Goal: Information Seeking & Learning: Check status

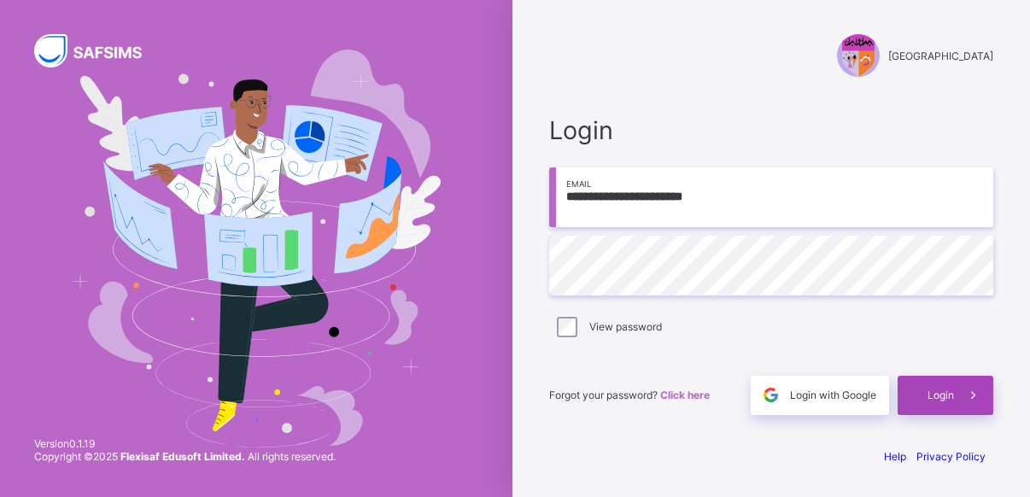
click at [936, 399] on span "Login" at bounding box center [940, 394] width 26 height 13
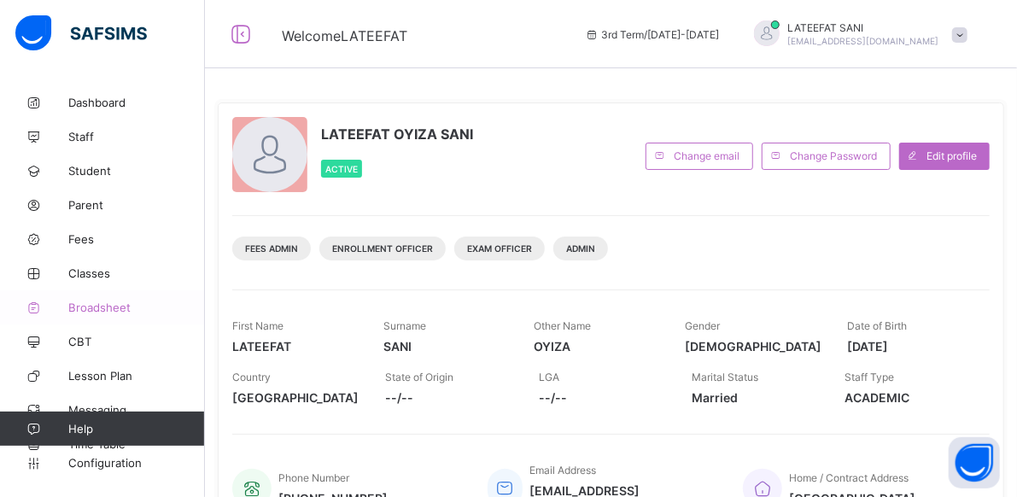
click at [103, 301] on span "Broadsheet" at bounding box center [136, 308] width 137 height 14
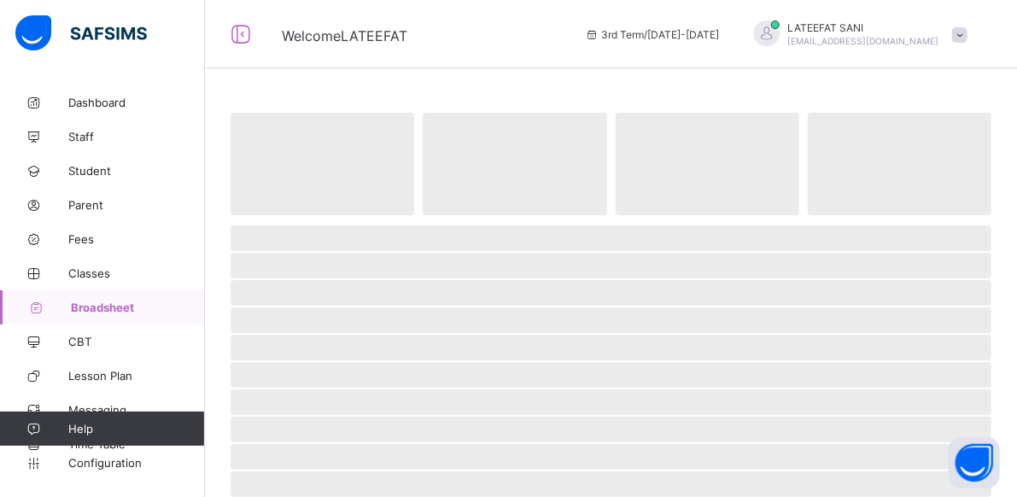
click at [103, 301] on span "Broadsheet" at bounding box center [138, 308] width 134 height 14
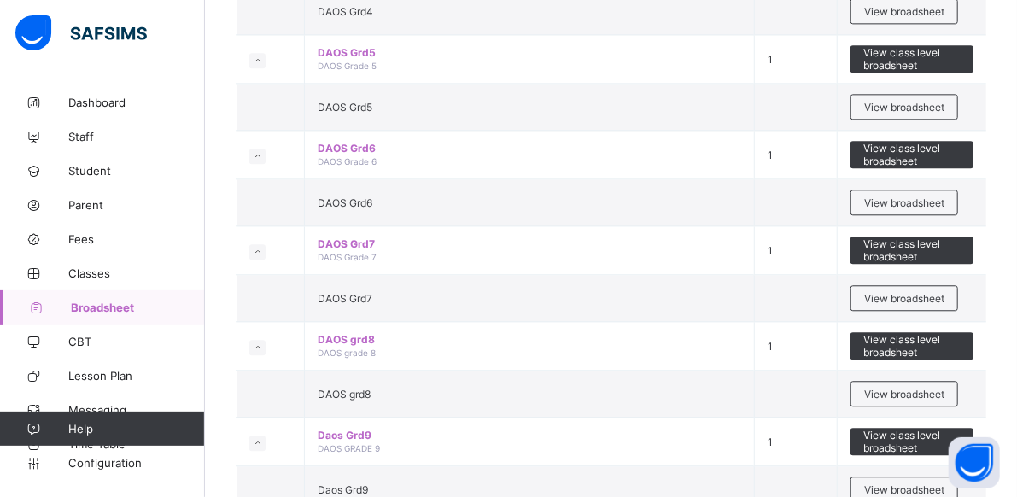
scroll to position [1980, 0]
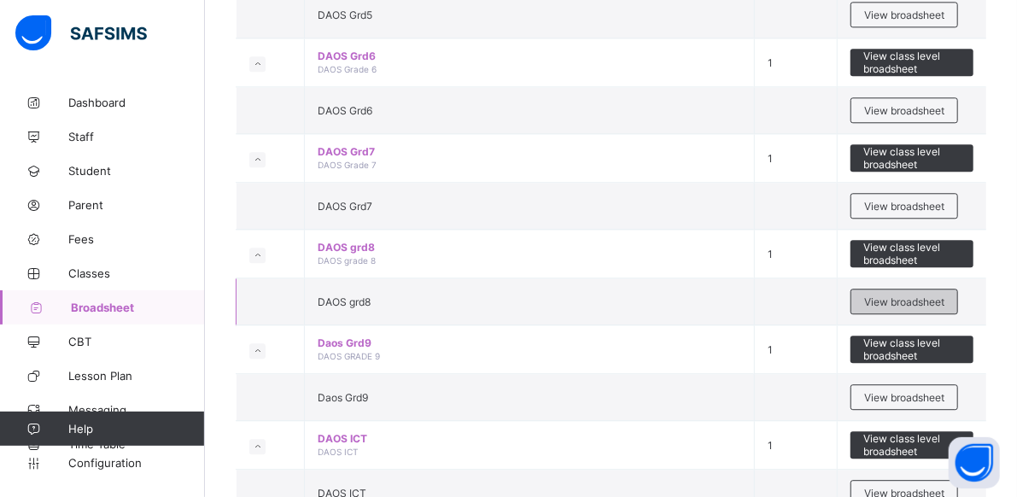
click at [895, 295] on span "View broadsheet" at bounding box center [904, 301] width 80 height 13
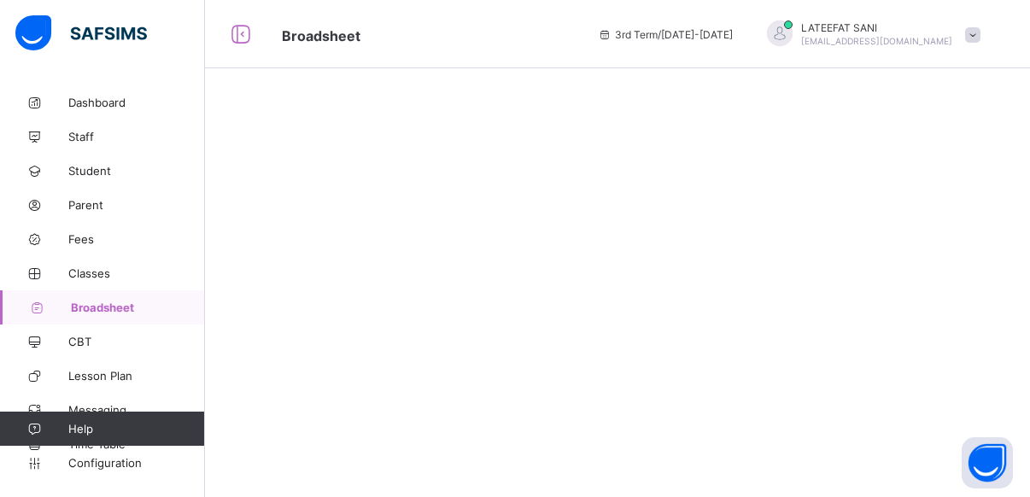
click at [895, 277] on div at bounding box center [617, 248] width 825 height 497
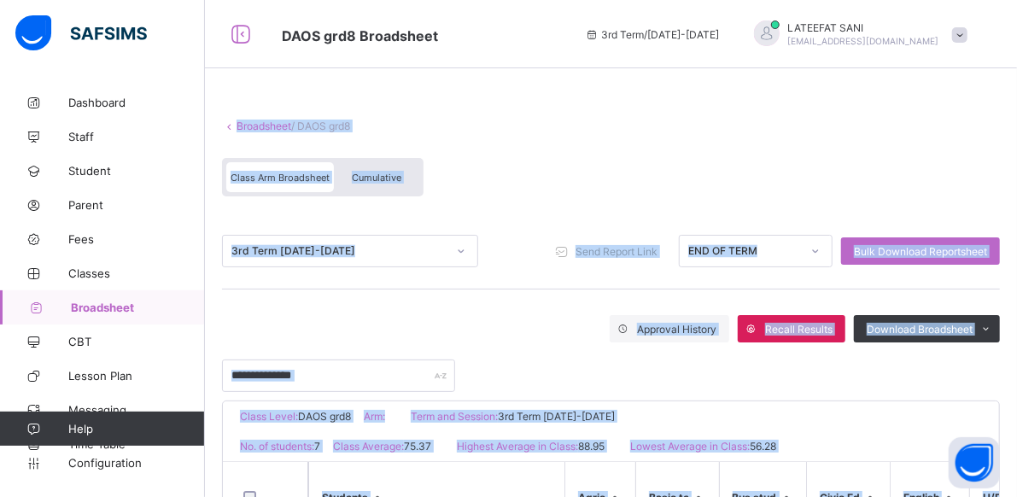
click at [657, 146] on div "Broadsheet / DAOS grd8 Class Arm Broadsheet Cumulative" at bounding box center [611, 157] width 778 height 111
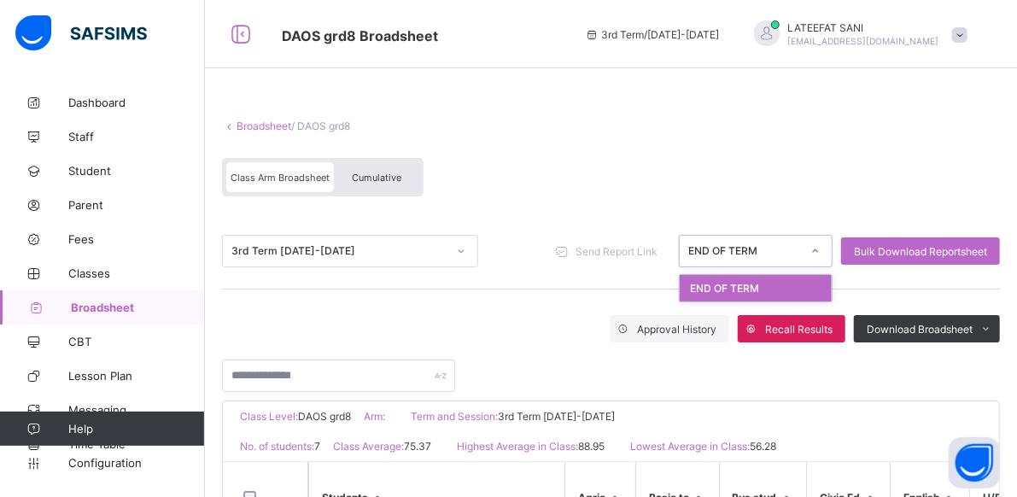
click at [820, 249] on icon at bounding box center [815, 250] width 10 height 17
click at [768, 284] on div "END OF TERM" at bounding box center [756, 288] width 152 height 26
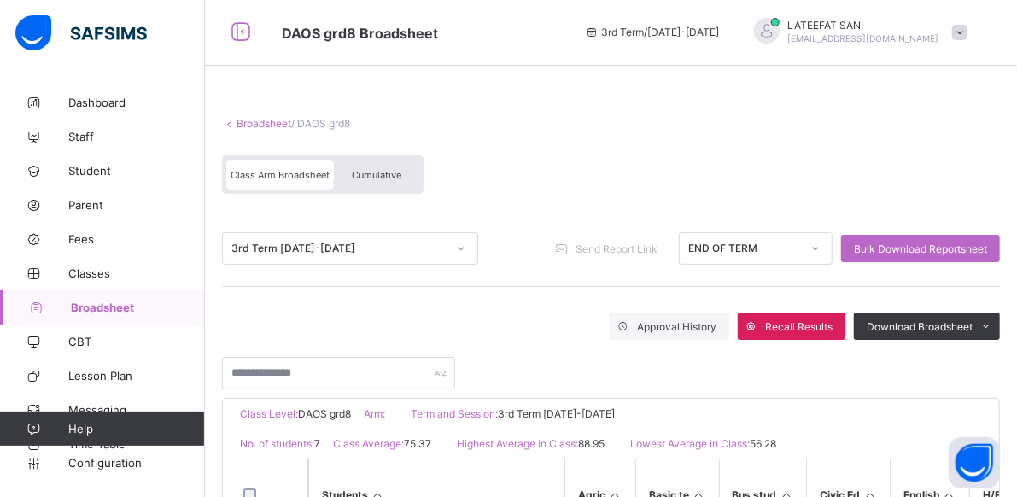
scroll to position [2, 0]
click at [400, 173] on span "Cumulative" at bounding box center [377, 176] width 50 height 12
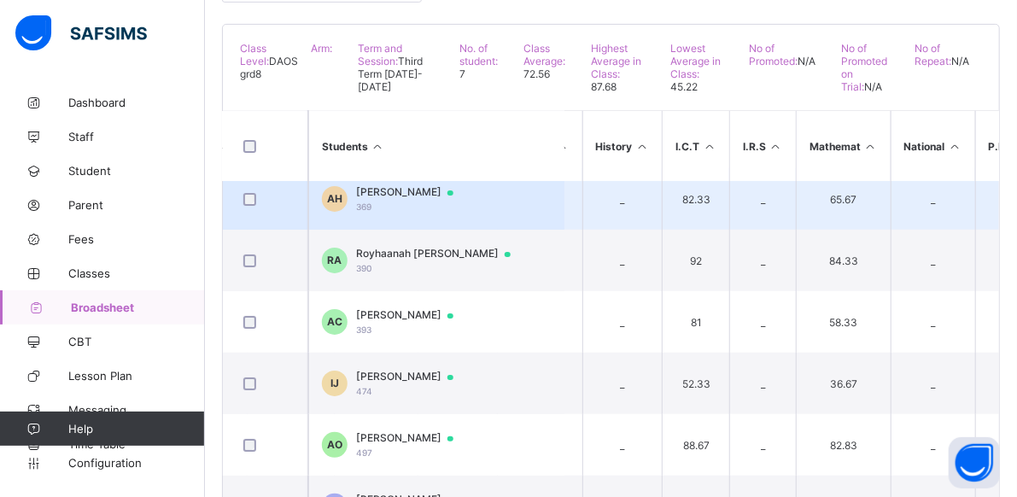
scroll to position [80, 474]
click at [470, 188] on div "Alameen Mustapha Hikima 369" at bounding box center [413, 198] width 114 height 26
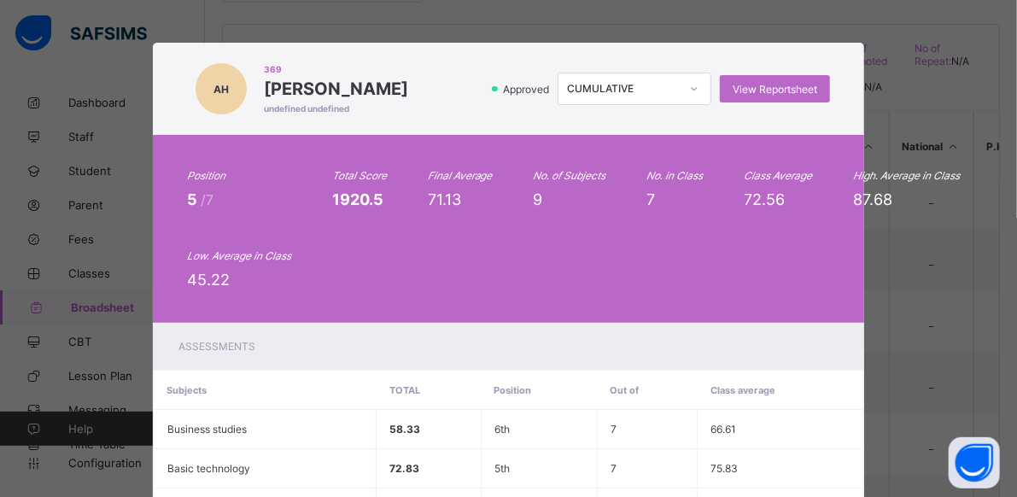
click at [472, 188] on div "Final Average 71.13" at bounding box center [460, 188] width 65 height 39
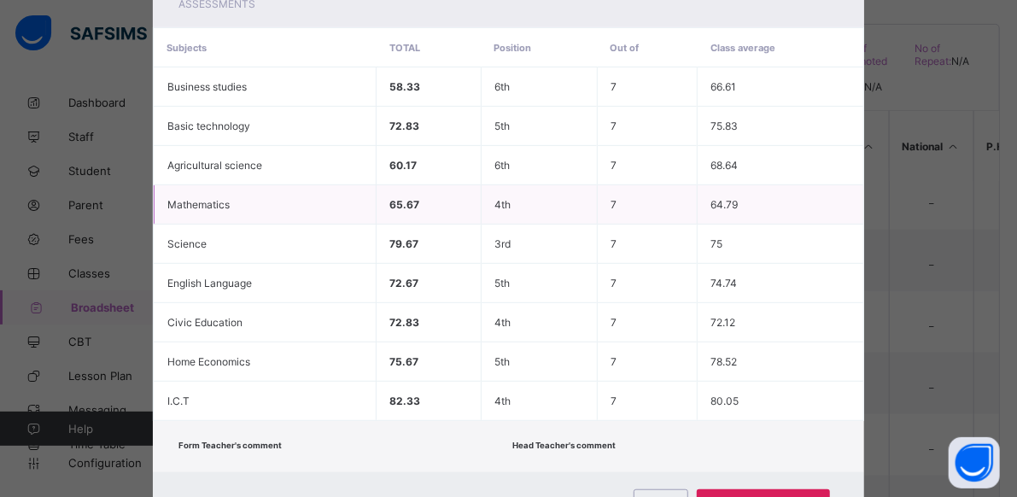
scroll to position [410, 0]
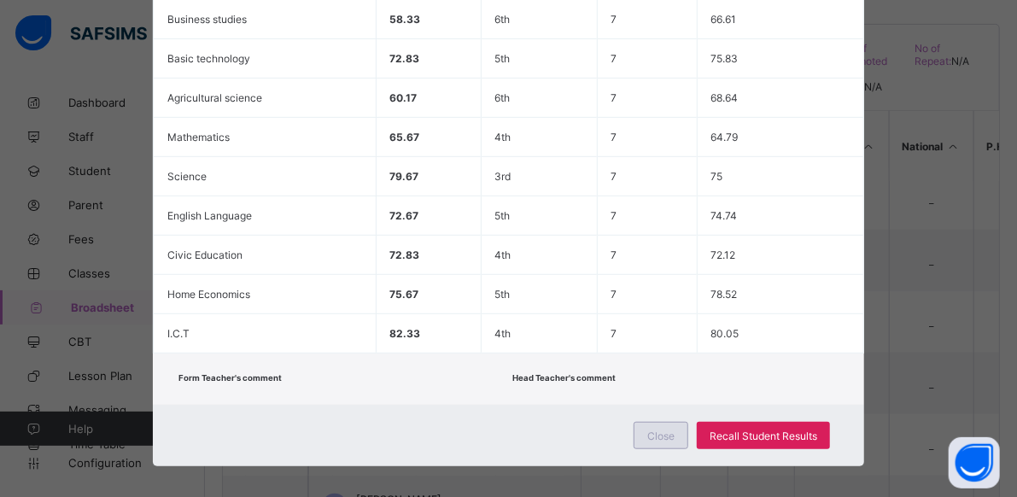
click at [657, 429] on span "Close" at bounding box center [660, 435] width 27 height 13
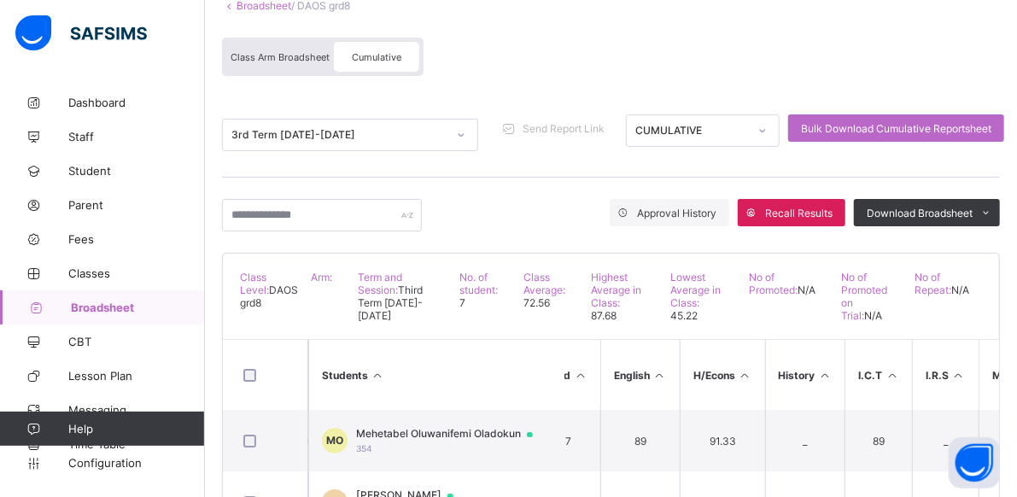
scroll to position [46, 0]
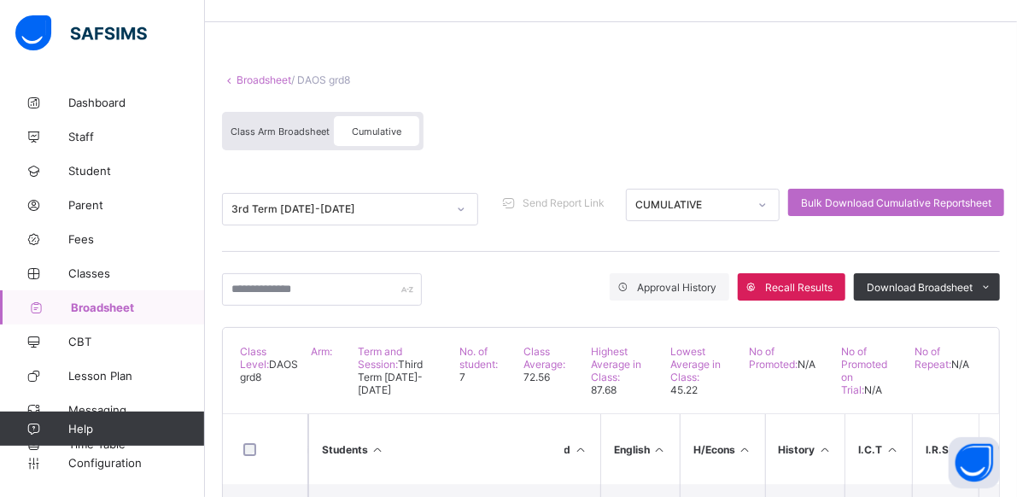
click at [377, 133] on span "Cumulative" at bounding box center [377, 131] width 50 height 12
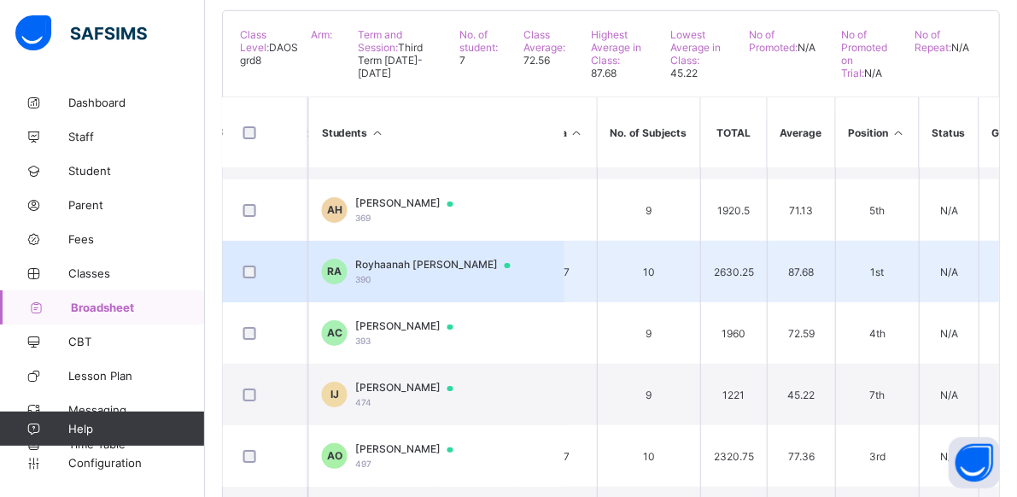
scroll to position [50, 1430]
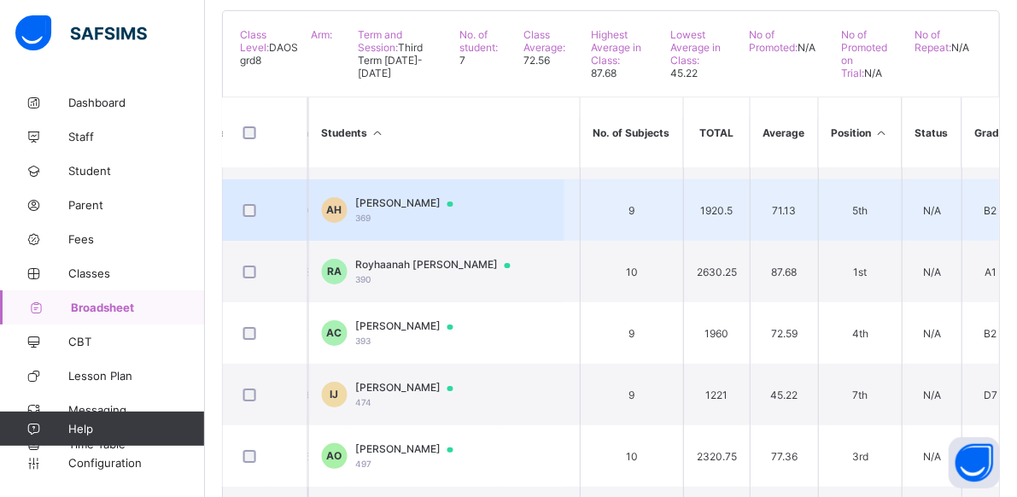
click at [470, 199] on span "Alameen Mustapha Hikima" at bounding box center [413, 203] width 114 height 14
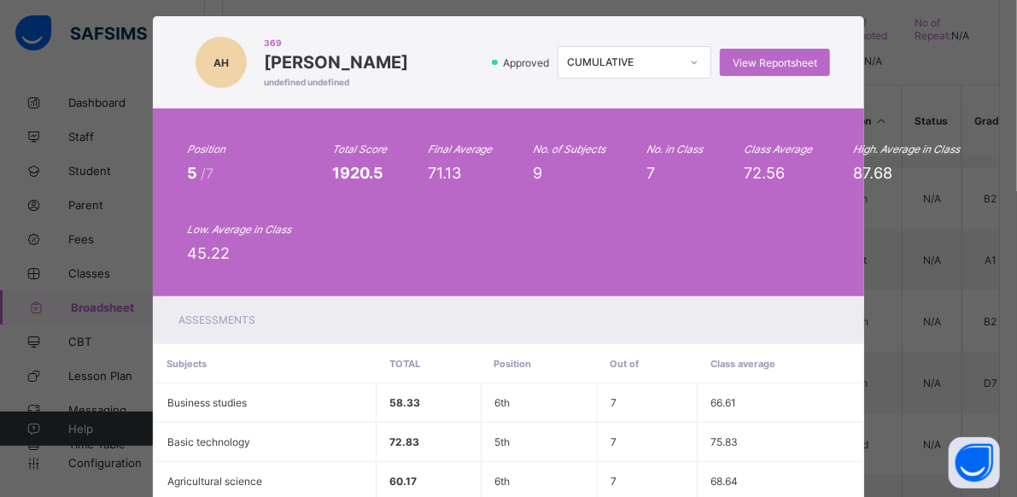
scroll to position [27, 0]
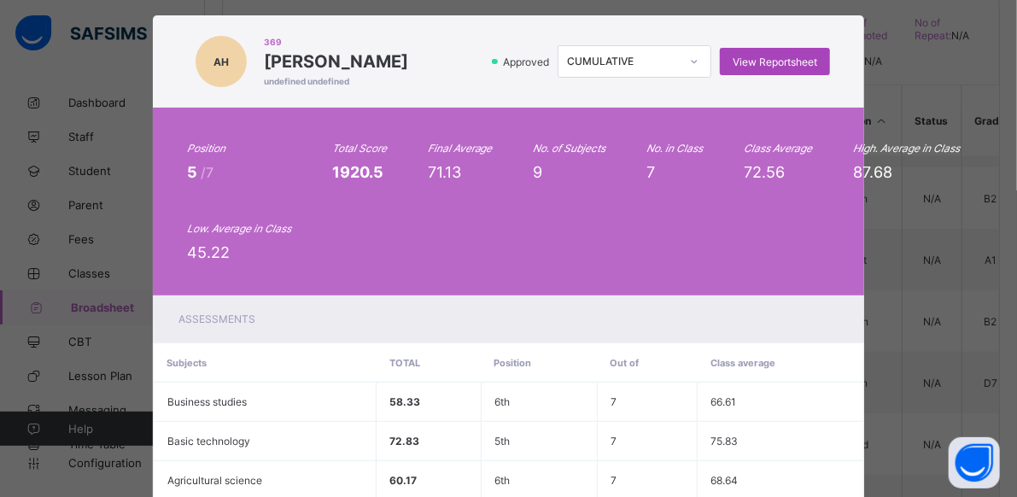
click at [750, 52] on div "View Reportsheet" at bounding box center [775, 61] width 110 height 27
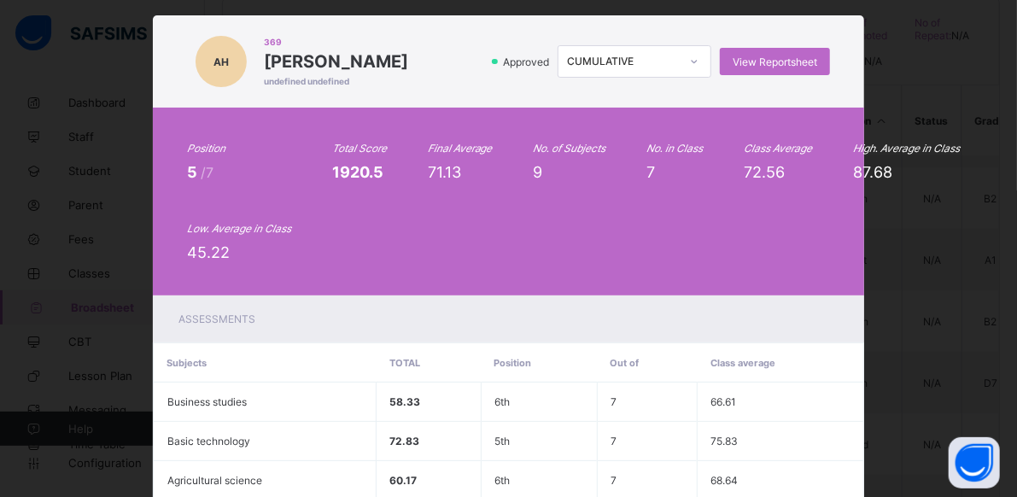
scroll to position [410, 0]
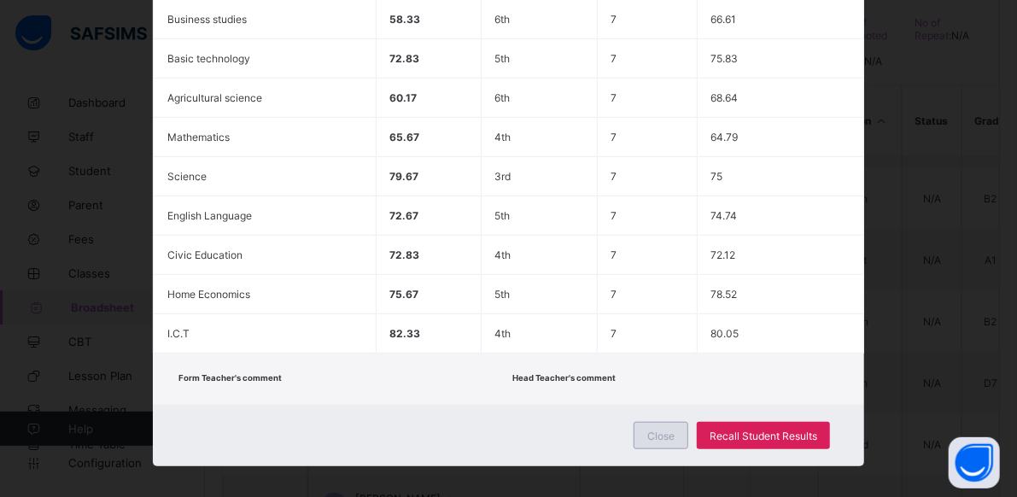
click at [674, 422] on div "Close" at bounding box center [660, 435] width 55 height 27
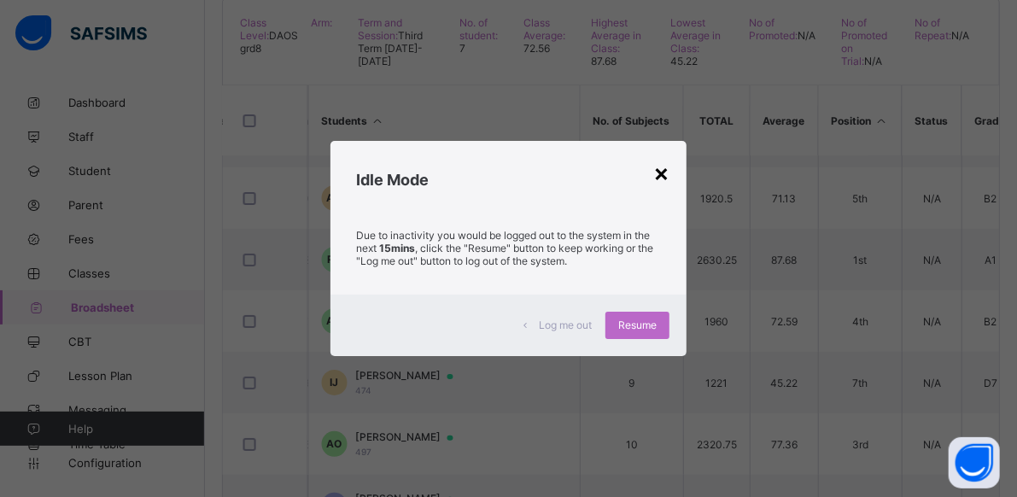
click at [668, 172] on div "×" at bounding box center [661, 172] width 16 height 29
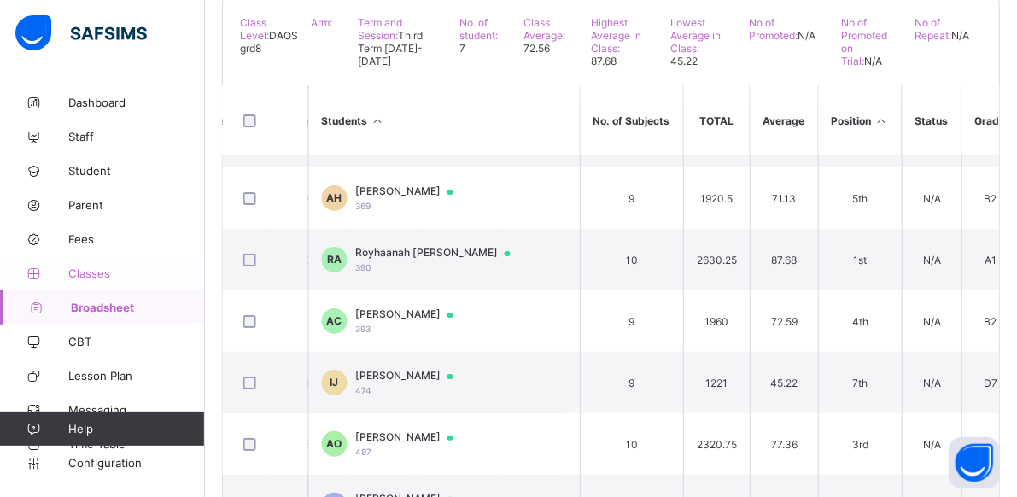
click at [100, 264] on link "Classes" at bounding box center [102, 273] width 205 height 34
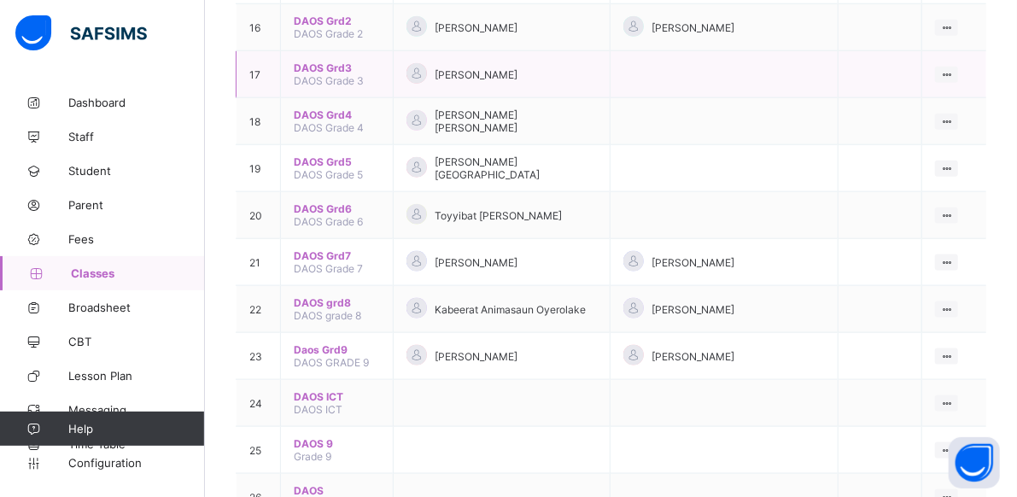
scroll to position [928, 0]
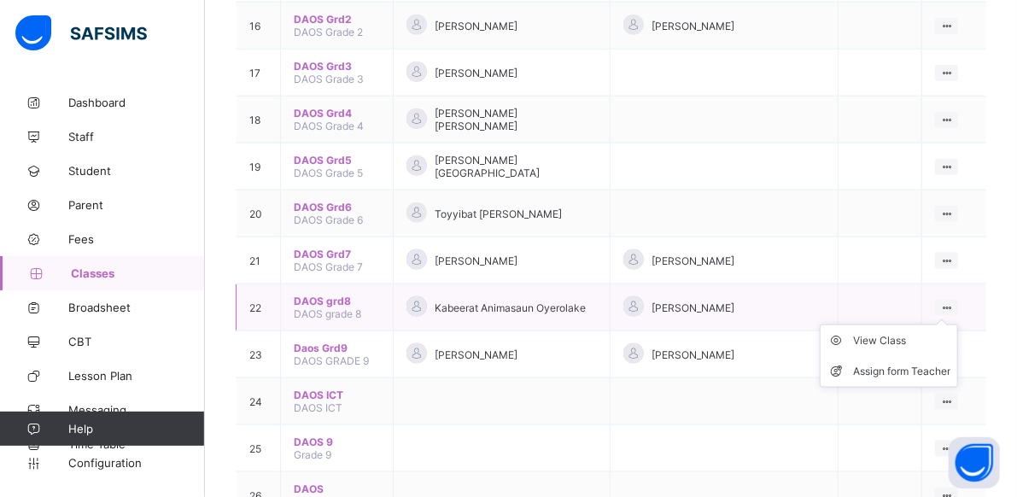
click at [954, 324] on ul "View Class Assign form Teacher" at bounding box center [889, 355] width 138 height 63
click at [937, 332] on div "View Class" at bounding box center [901, 340] width 97 height 17
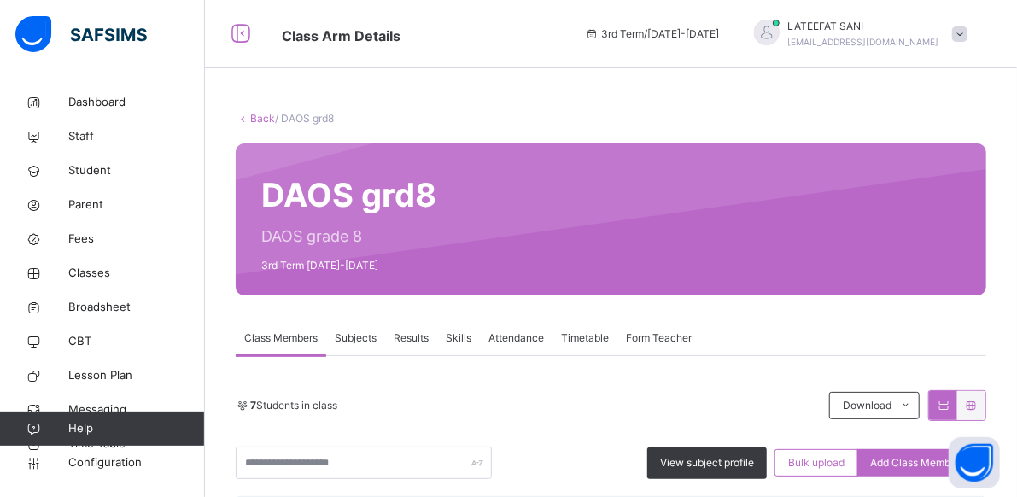
click at [422, 343] on span "Results" at bounding box center [411, 337] width 35 height 15
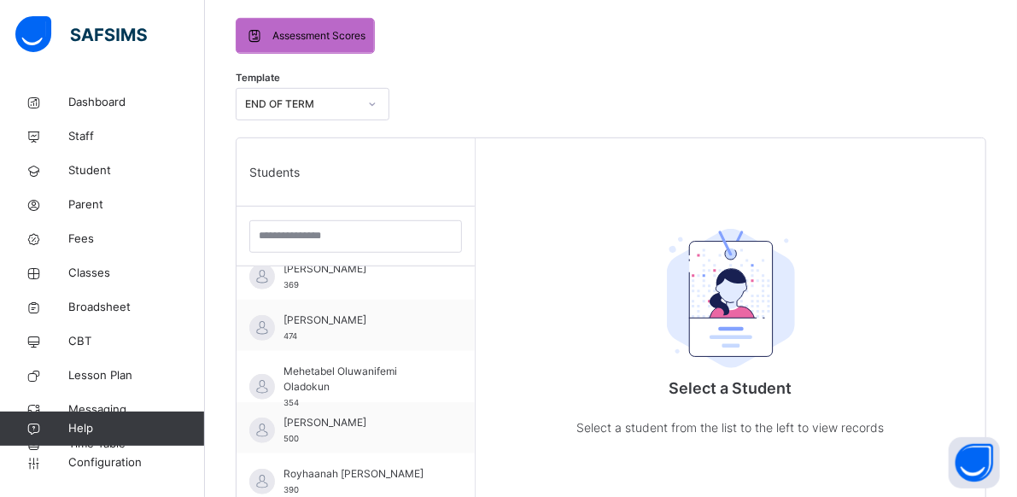
scroll to position [365, 0]
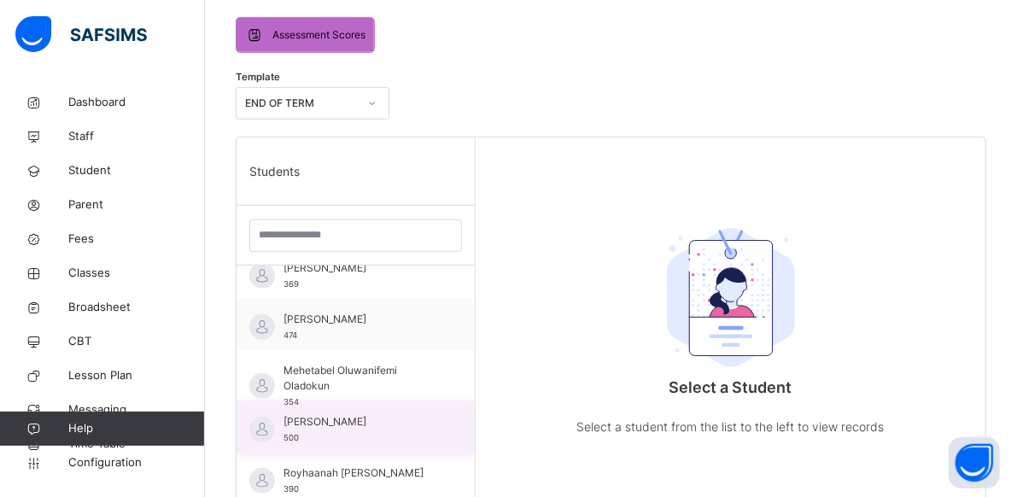
click at [425, 414] on div "Roqibah Sulaiman 500" at bounding box center [355, 426] width 238 height 51
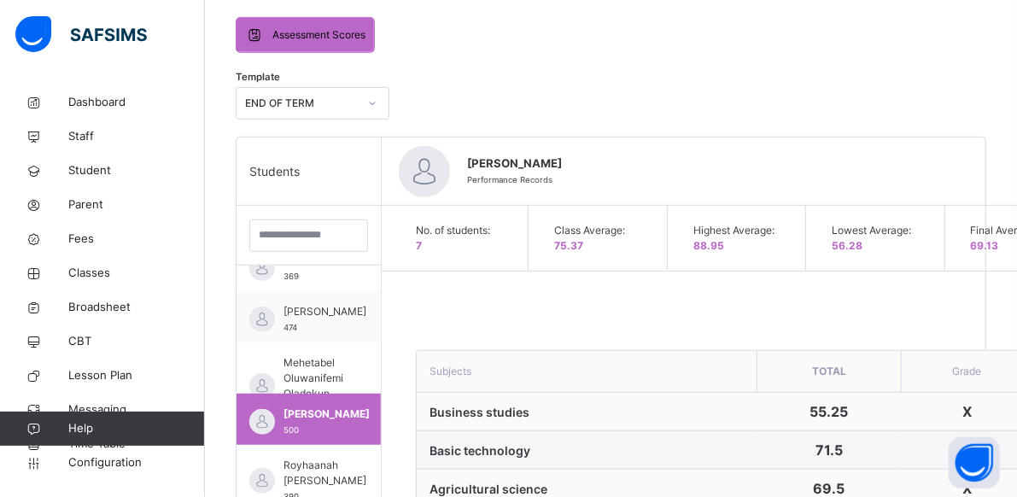
scroll to position [404, 0]
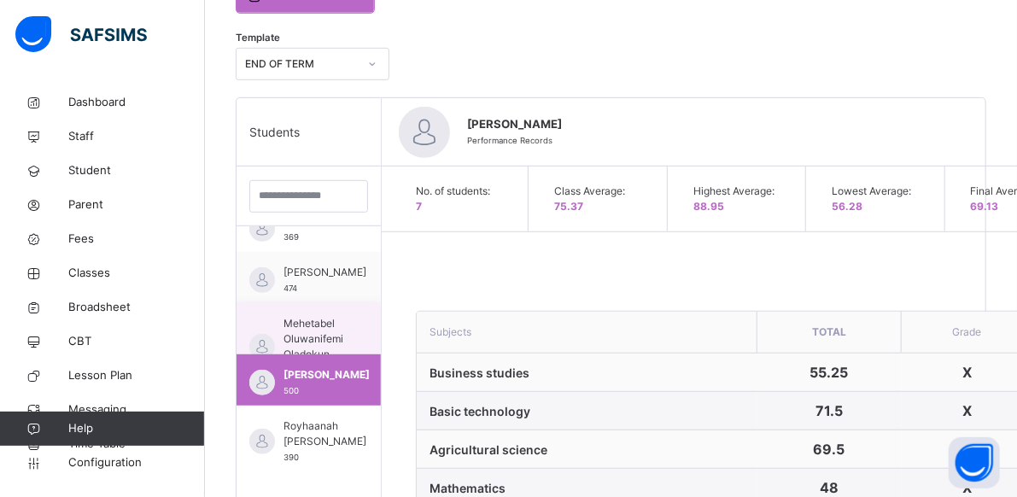
click at [312, 318] on span "Mehetabel Oluwanifemi Oladokun" at bounding box center [313, 339] width 60 height 46
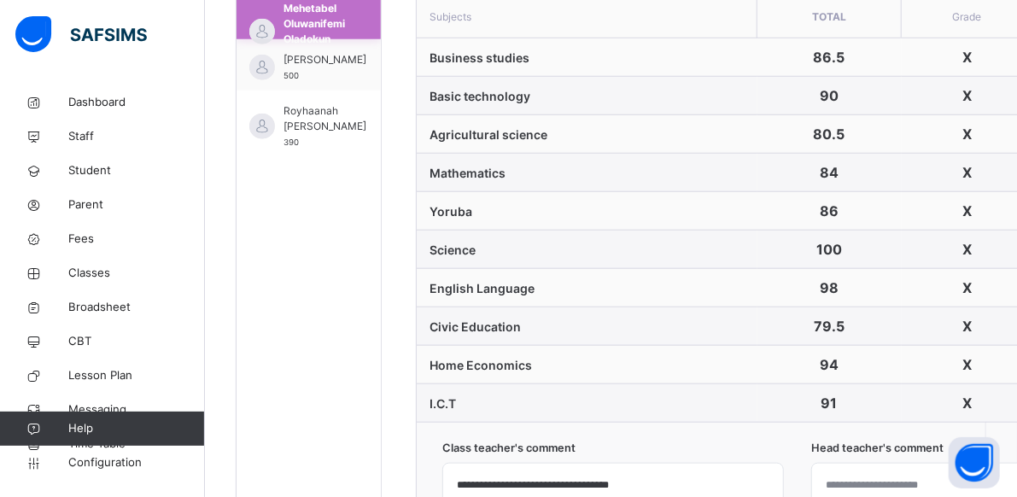
scroll to position [753, 0]
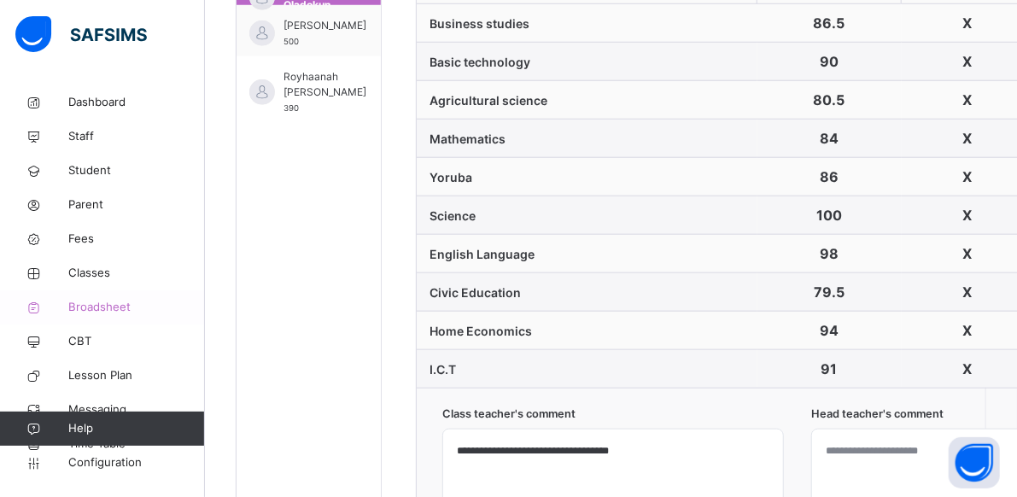
click at [108, 303] on span "Broadsheet" at bounding box center [136, 307] width 137 height 17
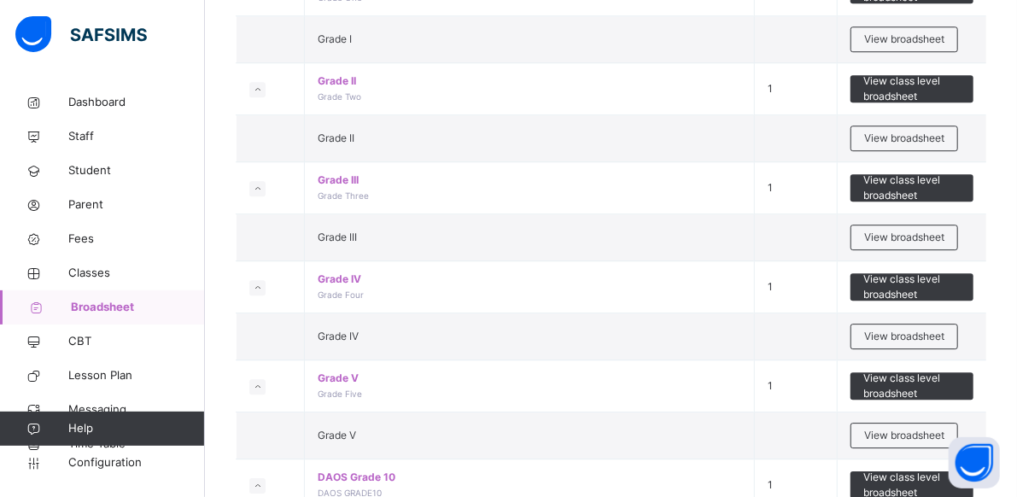
scroll to position [5474, 0]
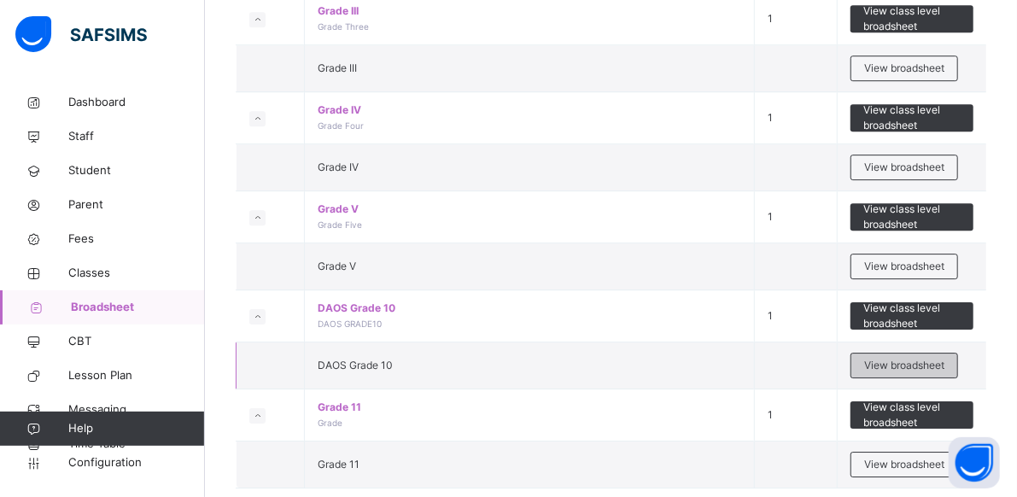
click at [891, 358] on span "View broadsheet" at bounding box center [904, 365] width 80 height 15
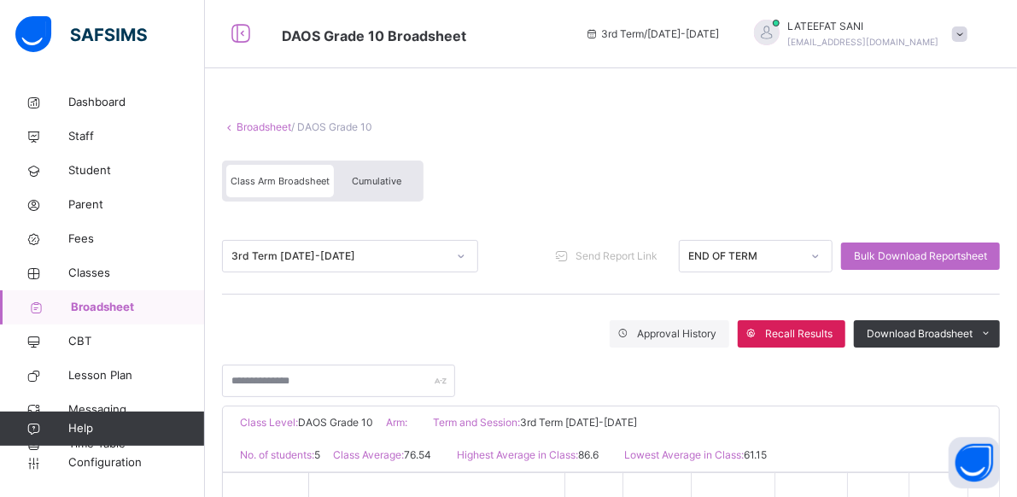
click at [389, 184] on span "Cumulative" at bounding box center [377, 181] width 50 height 12
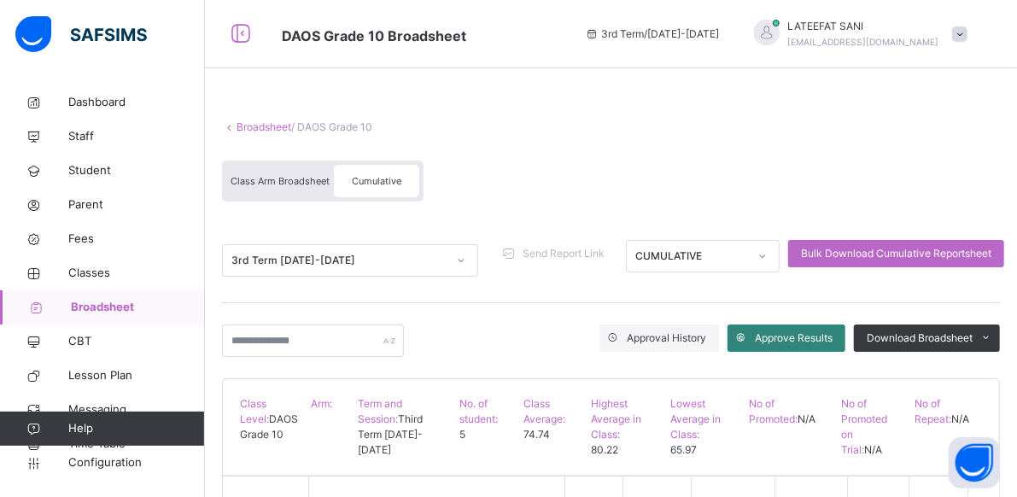
click at [793, 334] on span "Approve Results" at bounding box center [794, 337] width 78 height 15
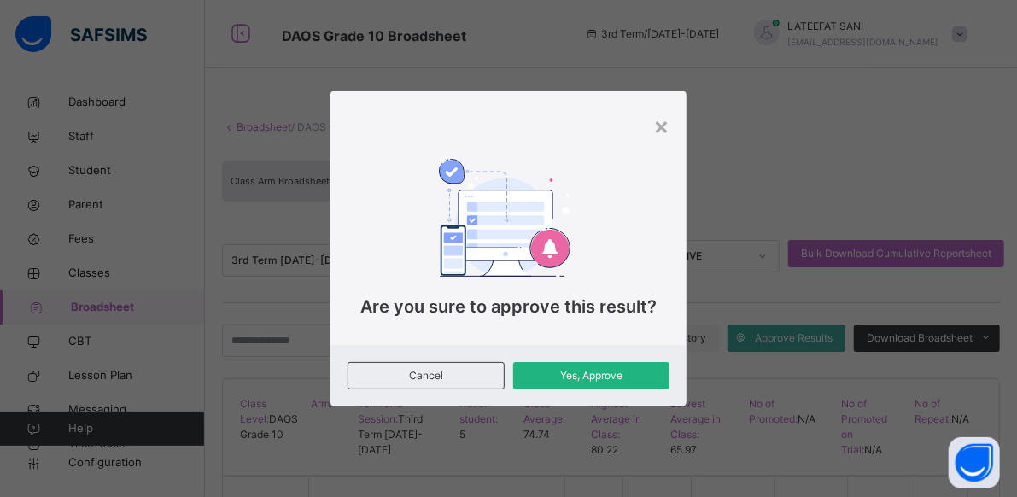
click at [603, 371] on span "Yes, Approve" at bounding box center [591, 375] width 131 height 15
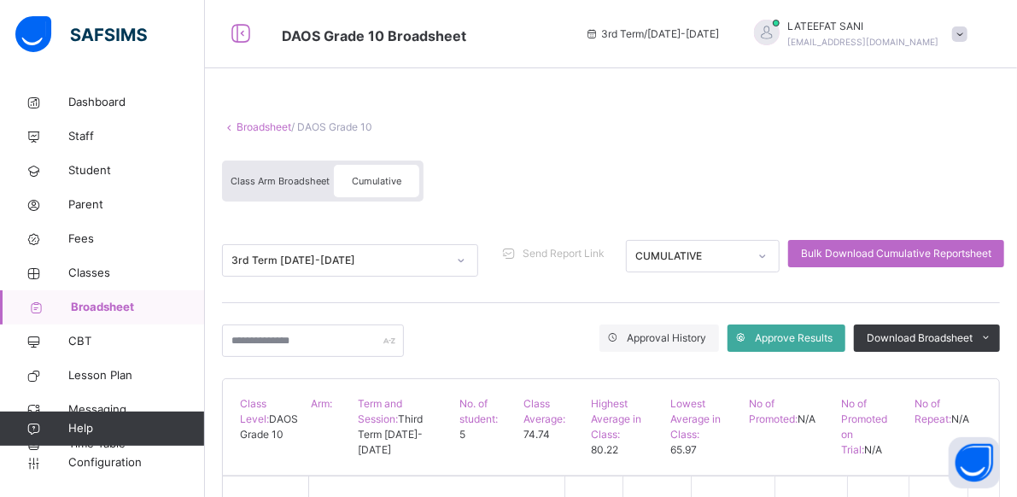
click at [301, 183] on span "Class Arm Broadsheet" at bounding box center [280, 181] width 99 height 12
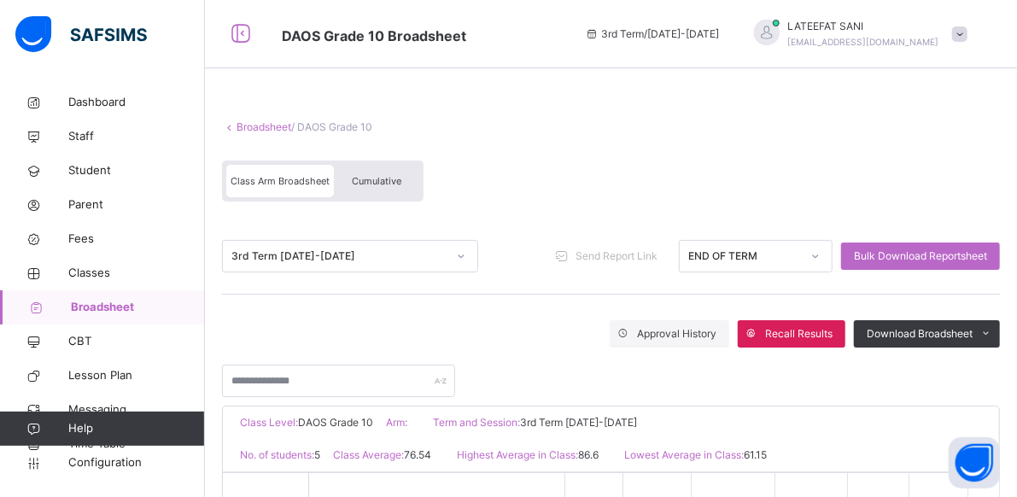
click at [381, 180] on span "Cumulative" at bounding box center [377, 181] width 50 height 12
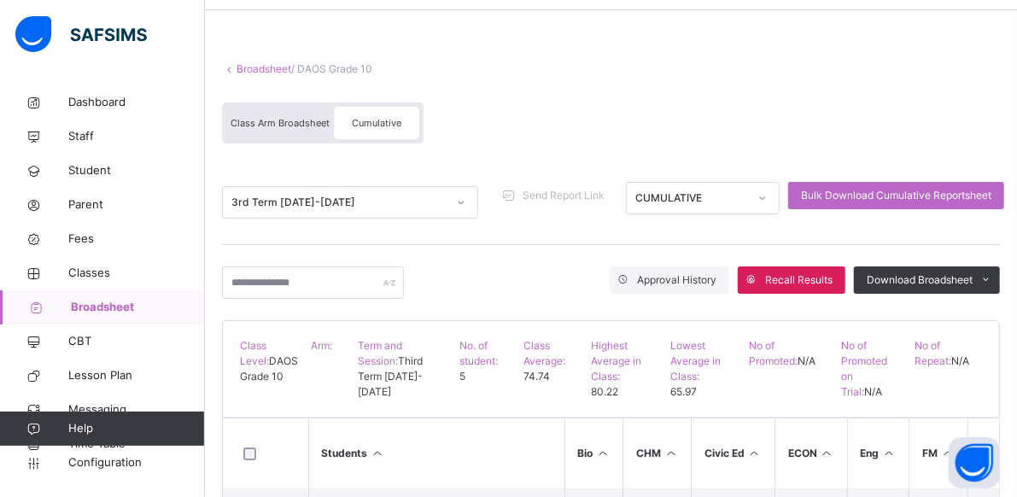
scroll to position [56, 0]
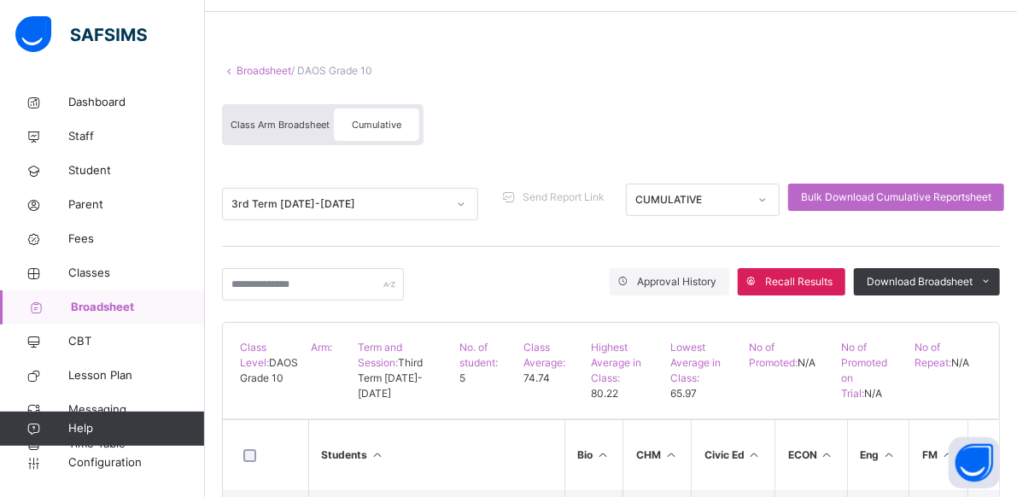
click at [299, 124] on span "Class Arm Broadsheet" at bounding box center [280, 125] width 99 height 12
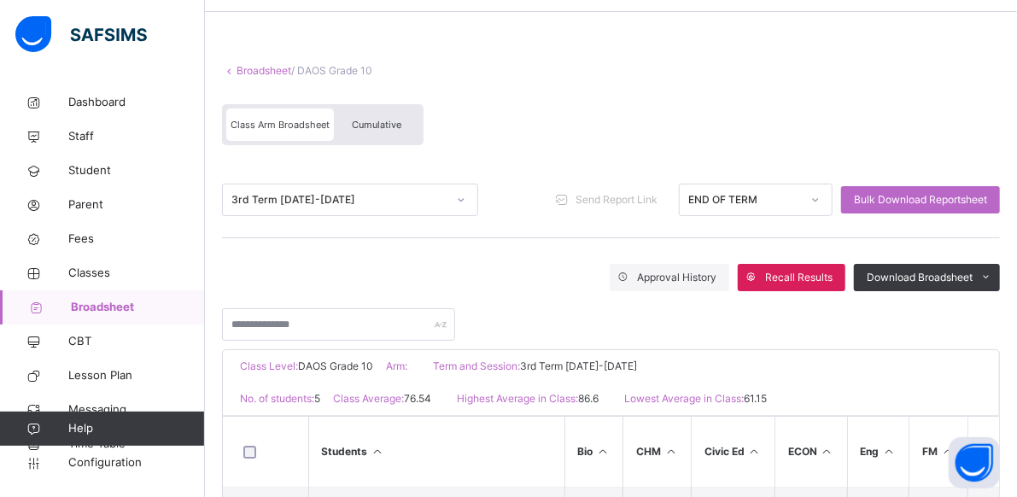
click at [399, 124] on span "Cumulative" at bounding box center [377, 125] width 50 height 12
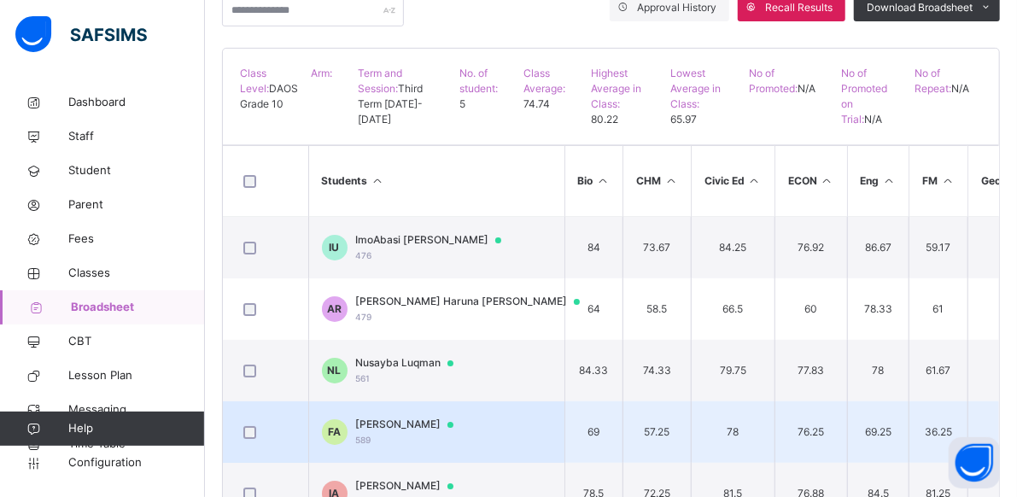
scroll to position [306, 0]
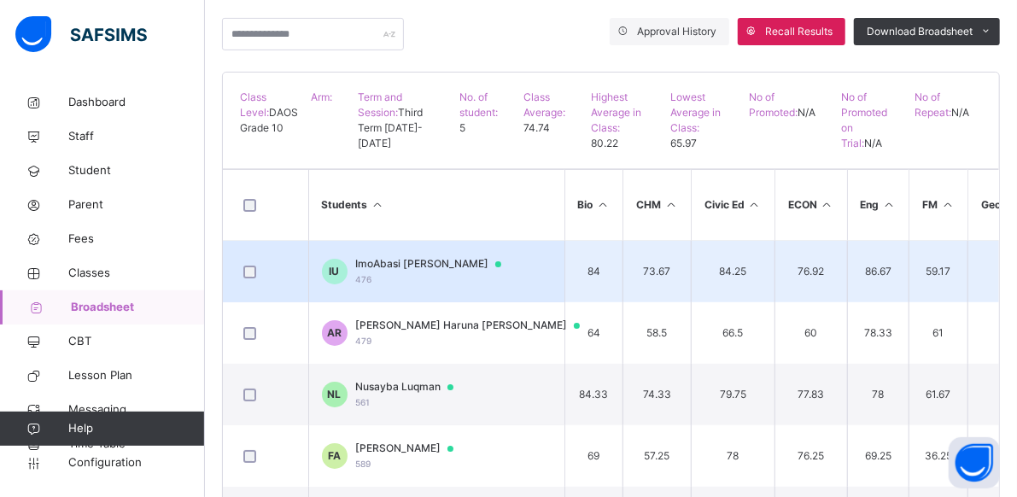
click at [445, 270] on div "ImoAbasi Nsima Umanah 476" at bounding box center [436, 271] width 161 height 31
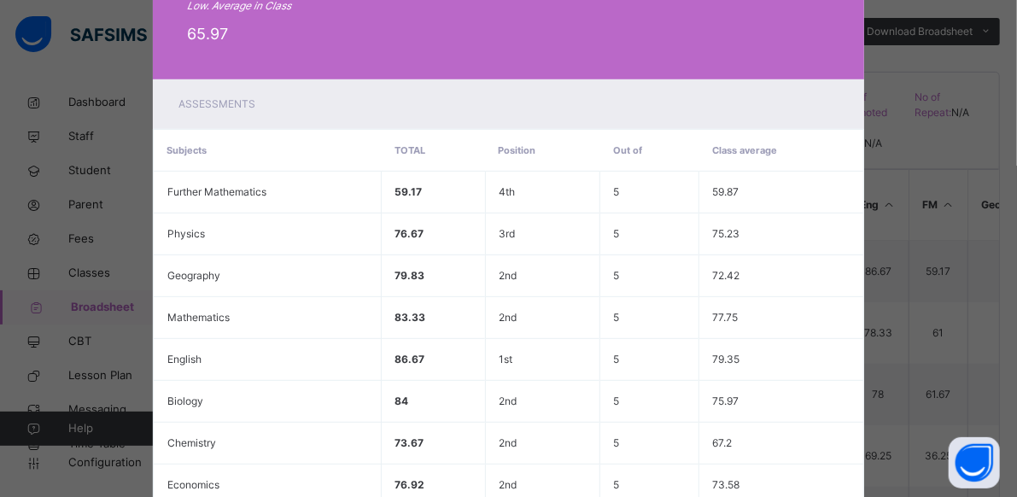
scroll to position [0, 0]
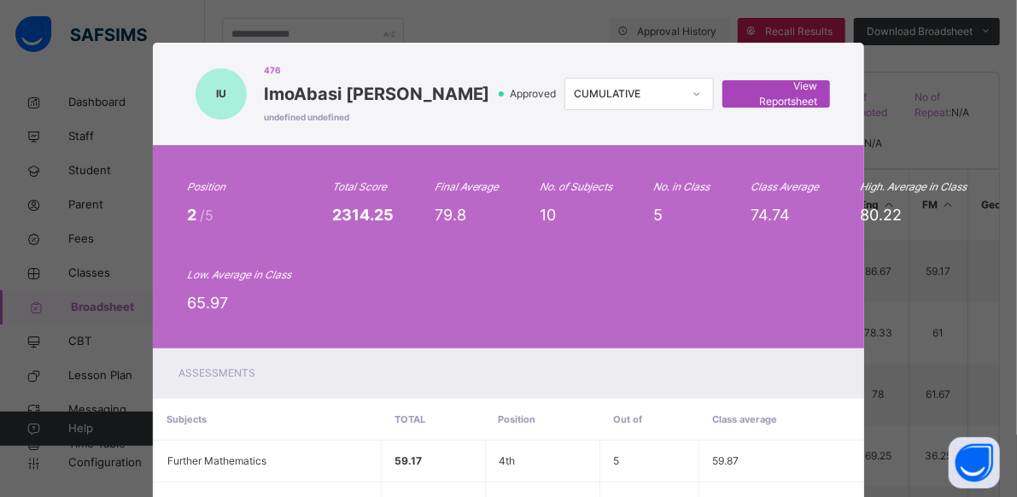
click at [759, 98] on span "View Reportsheet" at bounding box center [776, 94] width 82 height 31
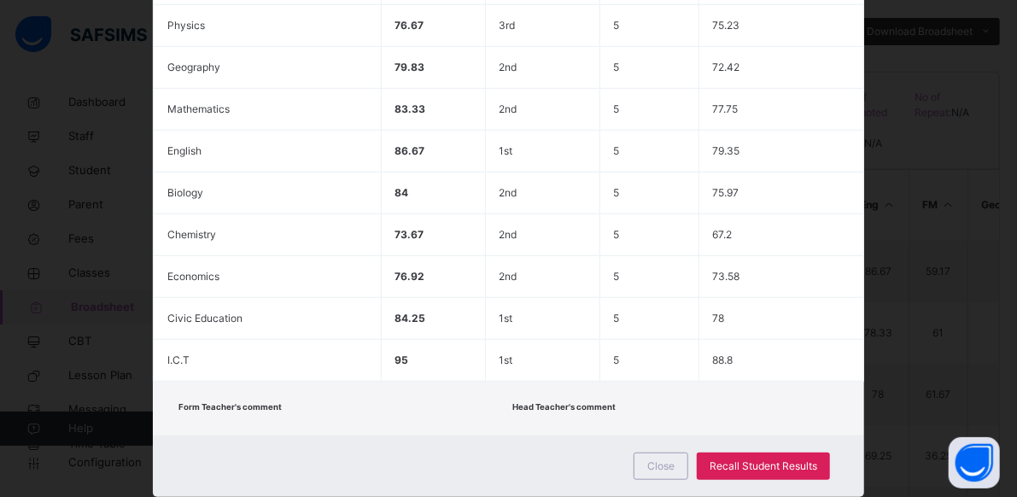
scroll to position [517, 0]
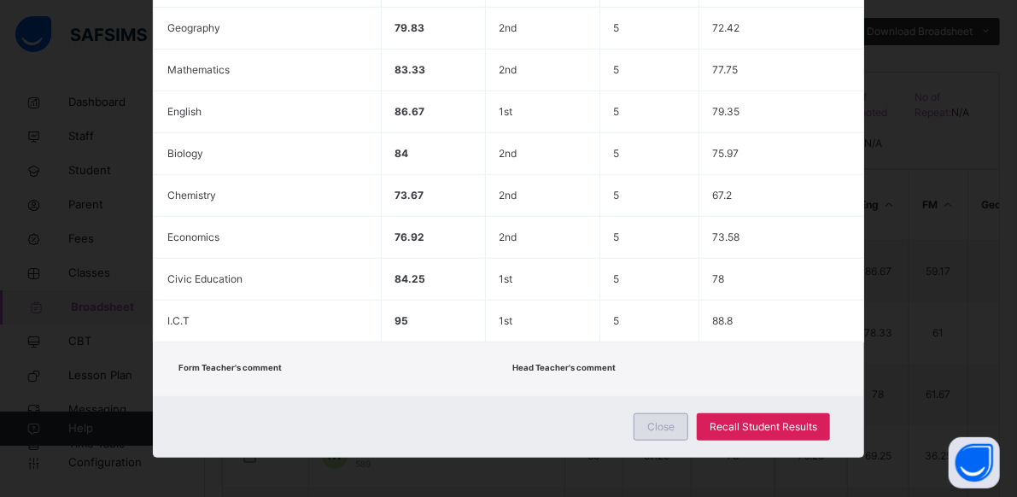
click at [653, 424] on span "Close" at bounding box center [660, 426] width 27 height 15
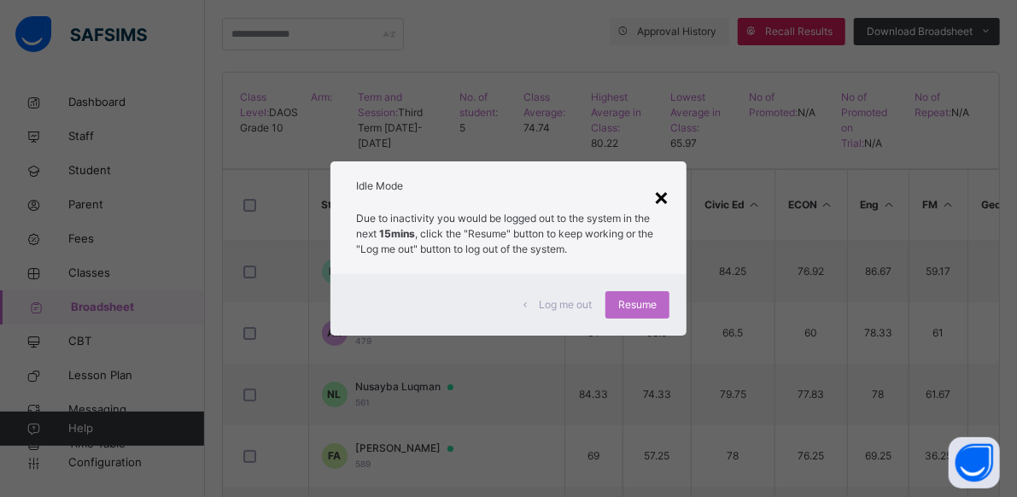
click at [663, 192] on div "×" at bounding box center [661, 196] width 16 height 36
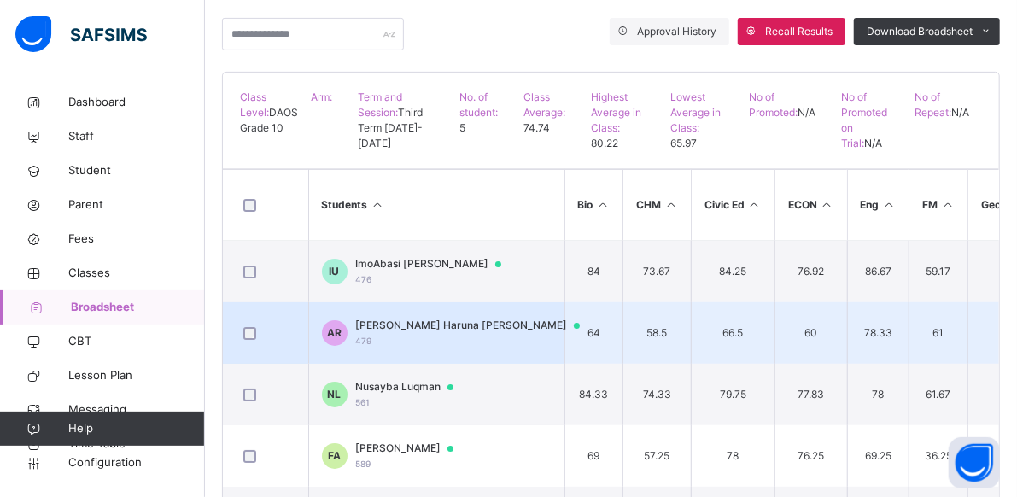
click at [459, 335] on div "Amina Haruna Rasheed 479" at bounding box center [476, 333] width 240 height 31
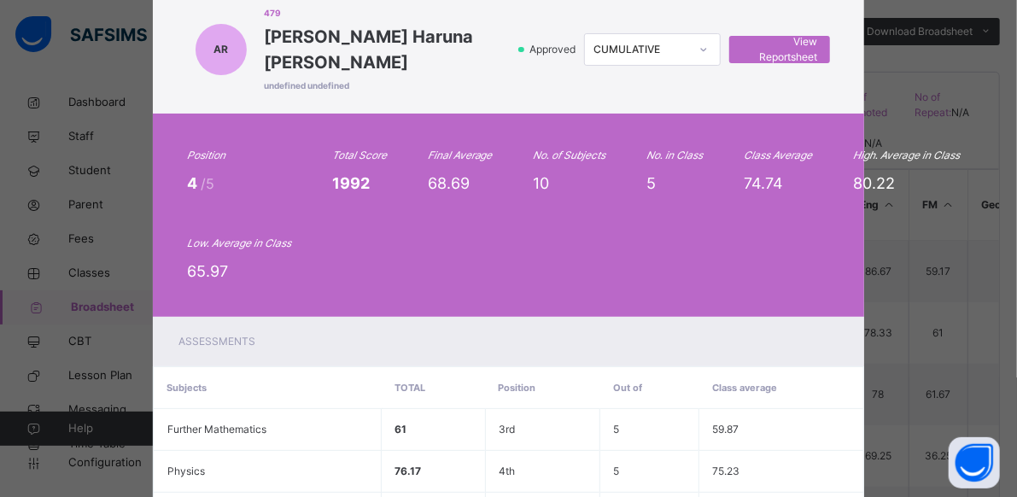
scroll to position [0, 0]
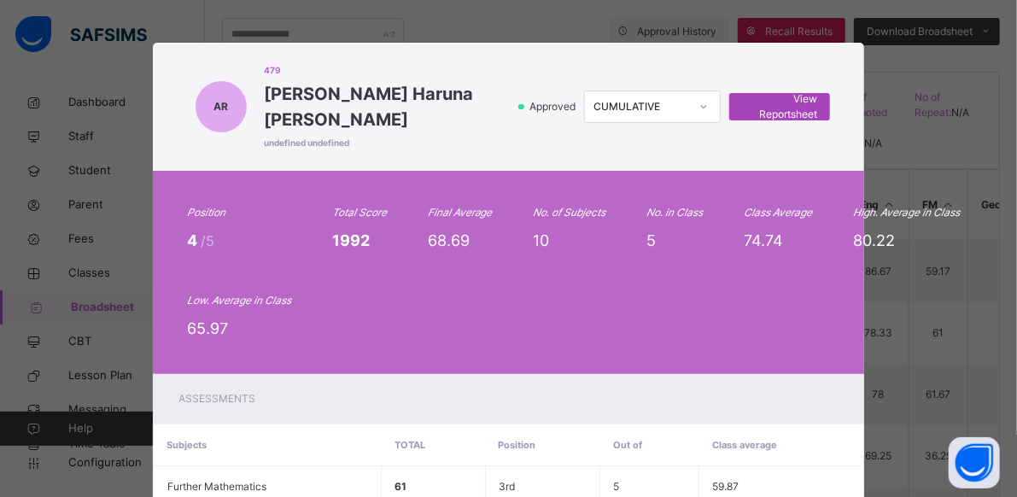
click at [767, 96] on span "View Reportsheet" at bounding box center [779, 106] width 75 height 31
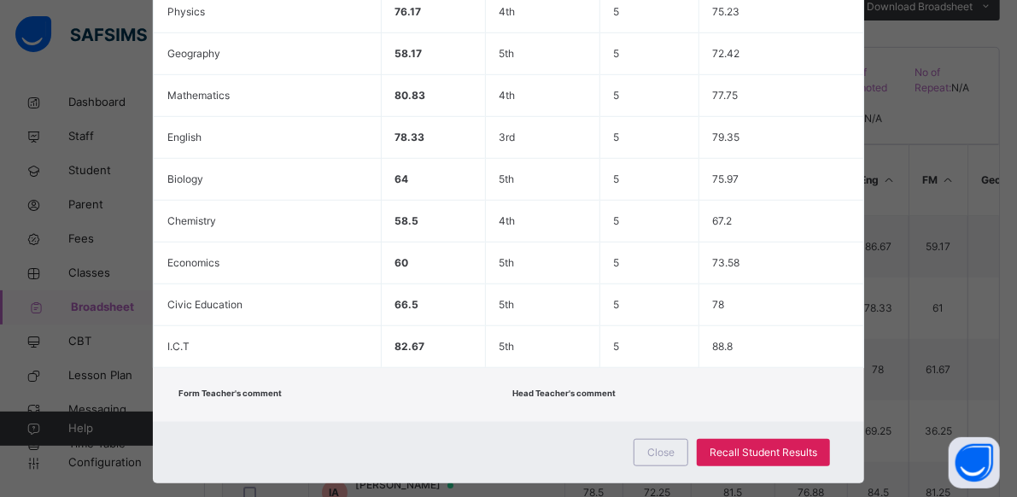
scroll to position [335, 0]
click at [663, 445] on span "Close" at bounding box center [660, 452] width 27 height 15
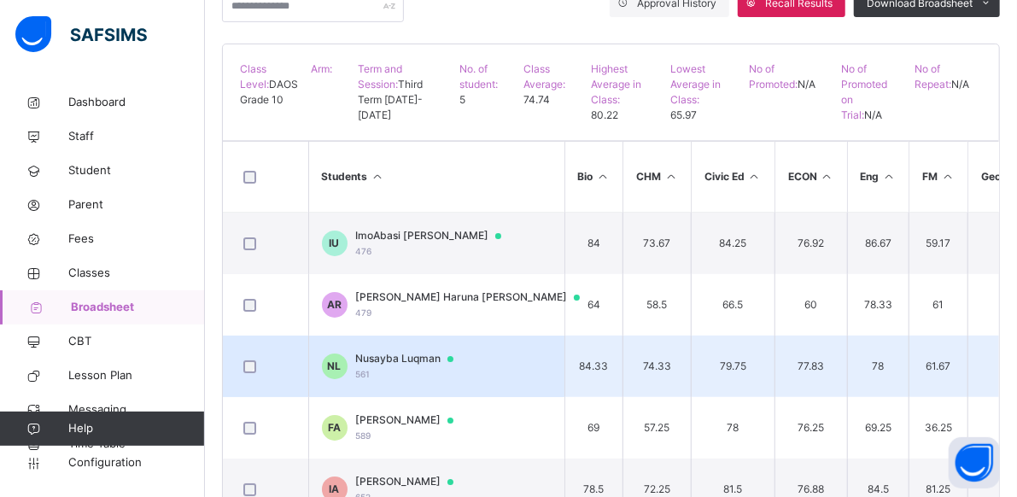
click at [481, 358] on td "NL Nusayba Luqman 561" at bounding box center [436, 366] width 256 height 61
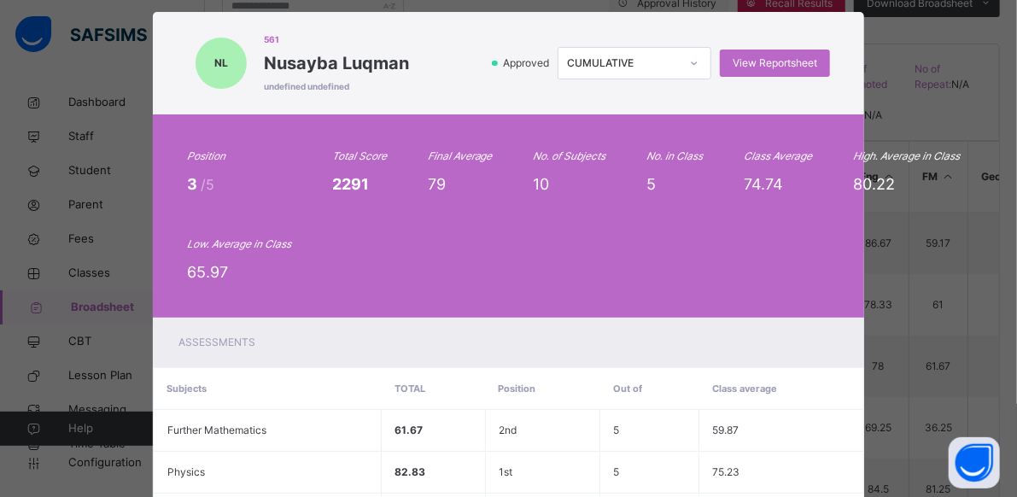
scroll to position [0, 0]
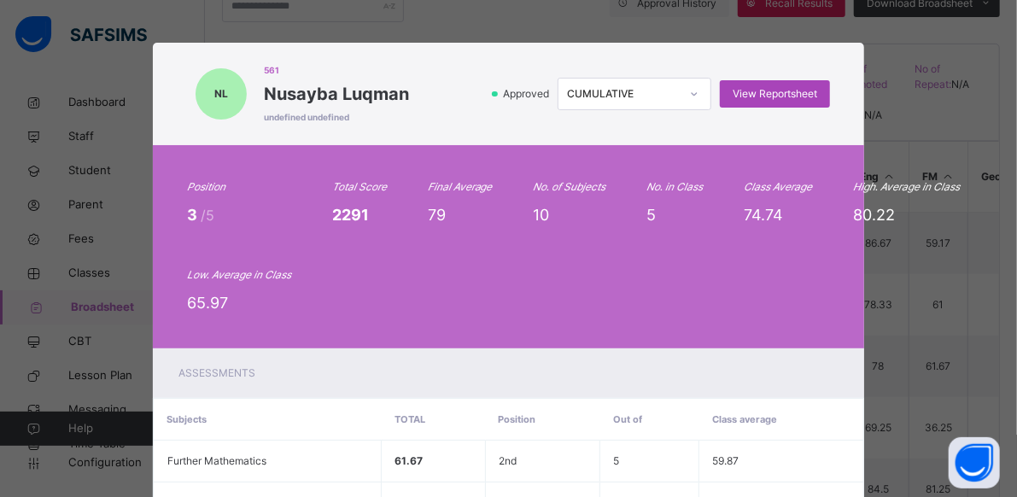
click at [747, 93] on span "View Reportsheet" at bounding box center [774, 93] width 85 height 15
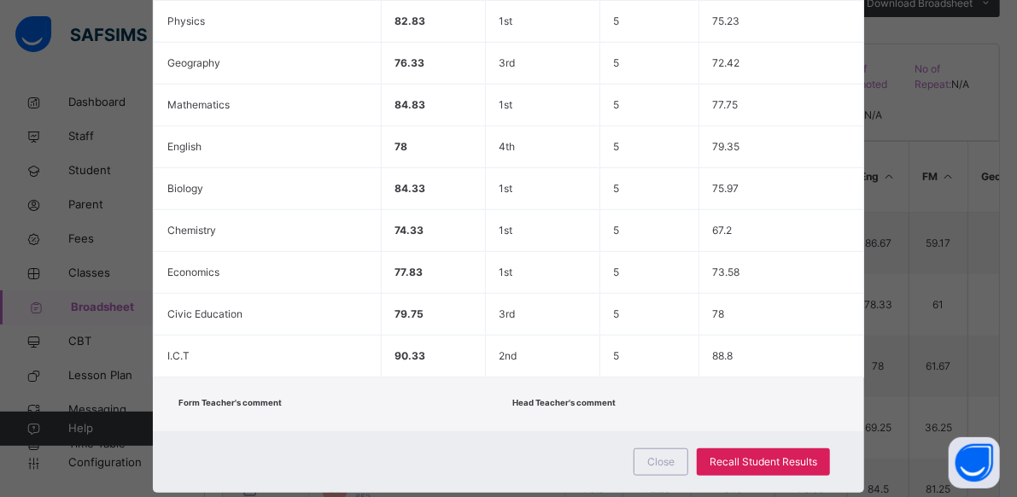
scroll to position [517, 0]
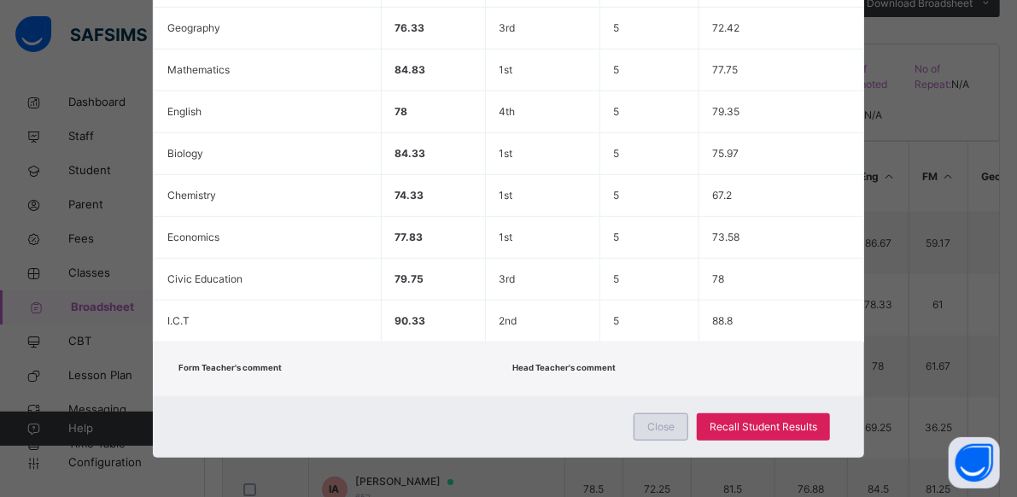
click at [670, 413] on div "Close" at bounding box center [660, 426] width 55 height 27
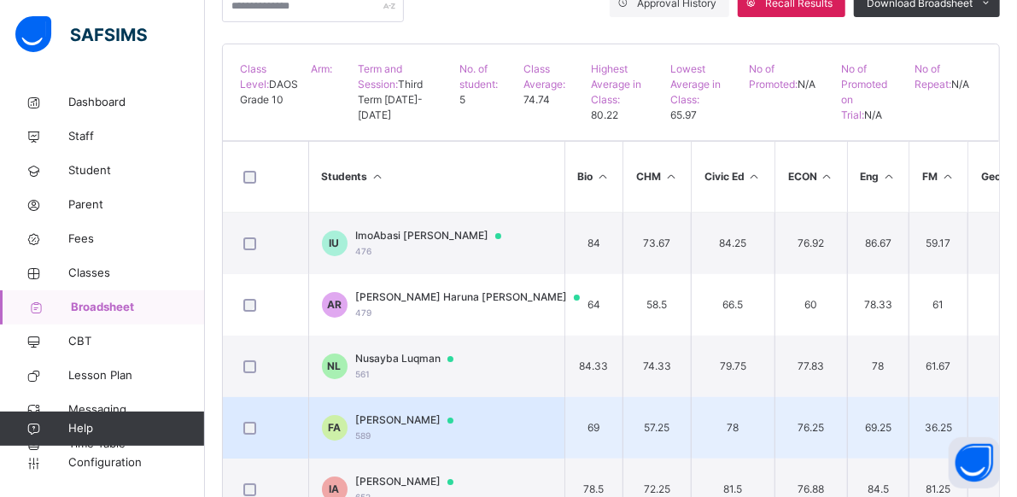
scroll to position [398, 0]
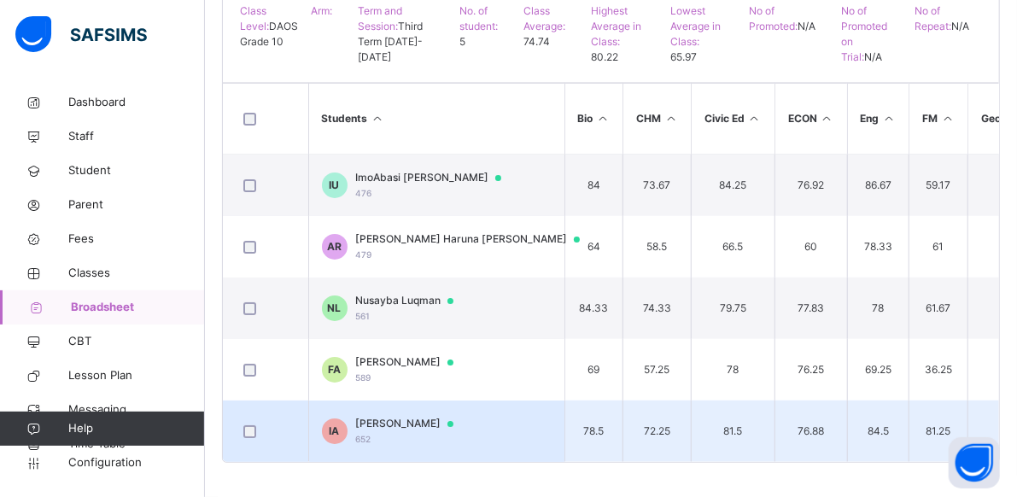
click at [515, 424] on td "IA Imran Adeniyi 652" at bounding box center [436, 430] width 256 height 61
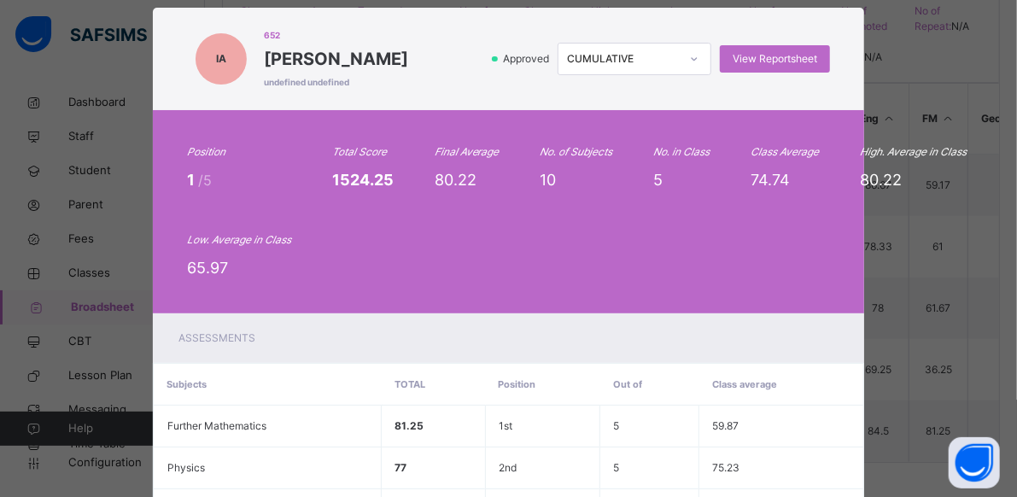
scroll to position [0, 0]
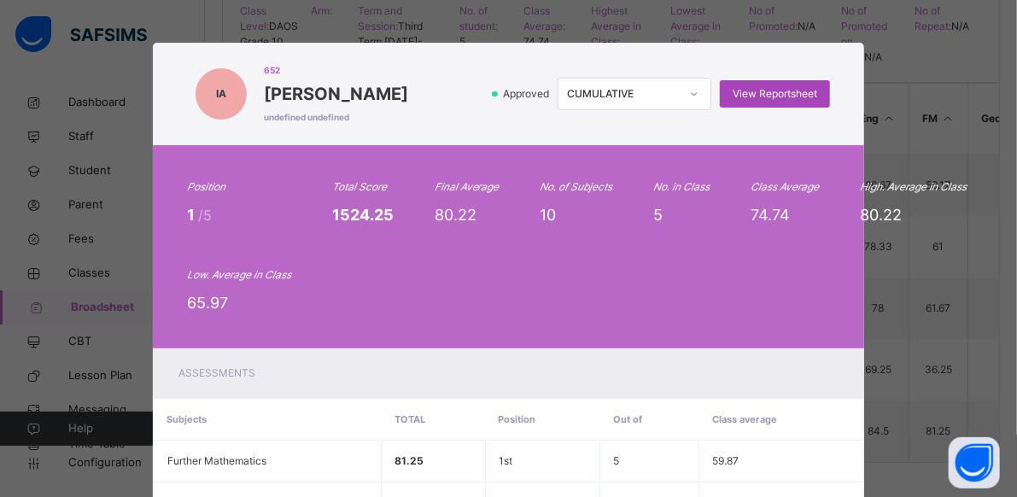
click at [758, 96] on span "View Reportsheet" at bounding box center [774, 93] width 85 height 15
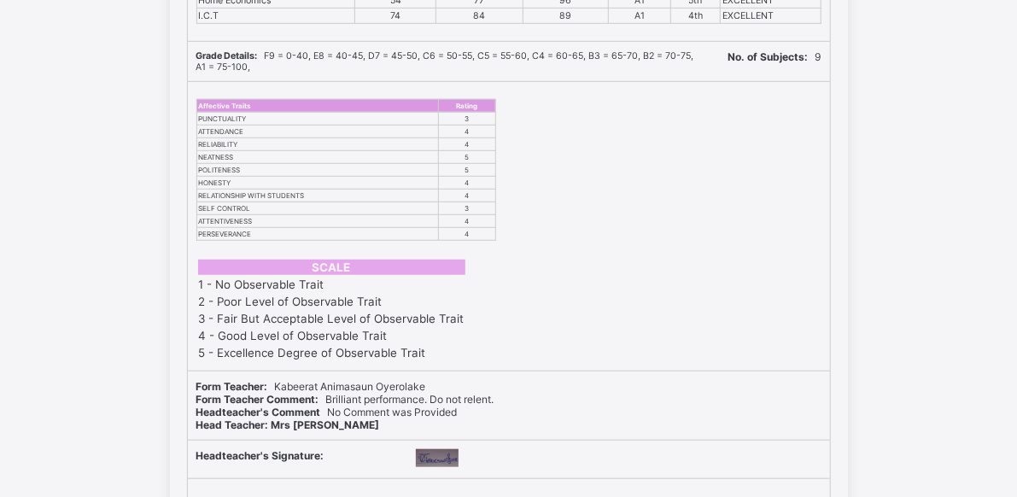
scroll to position [606, 0]
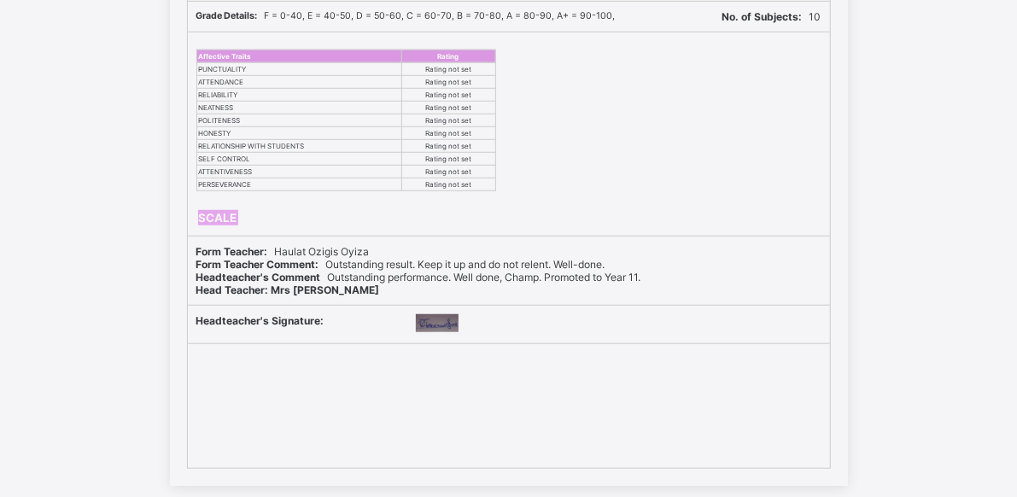
scroll to position [606, 0]
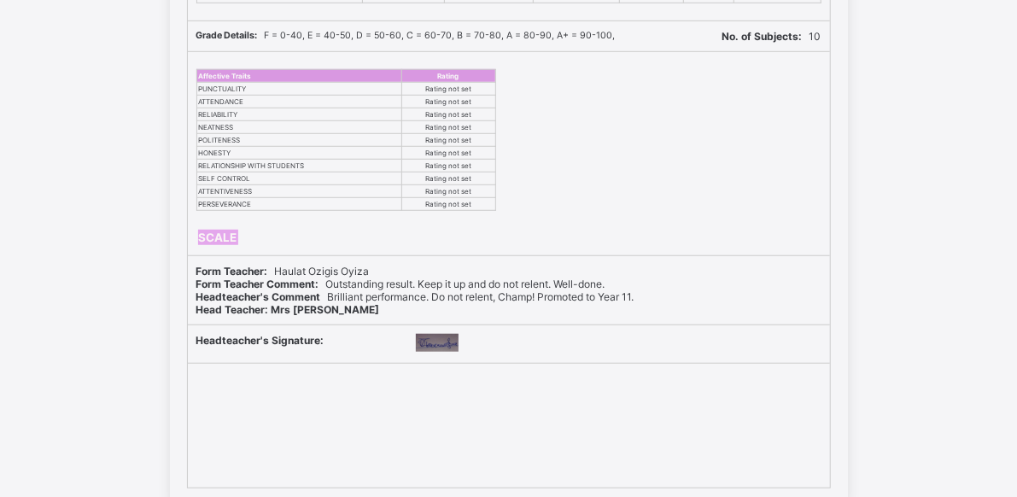
scroll to position [569, 0]
